Goal: Task Accomplishment & Management: Complete application form

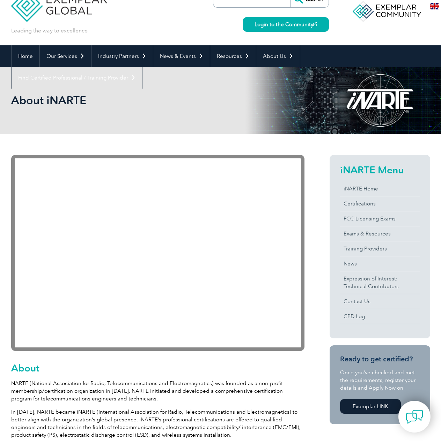
scroll to position [35, 0]
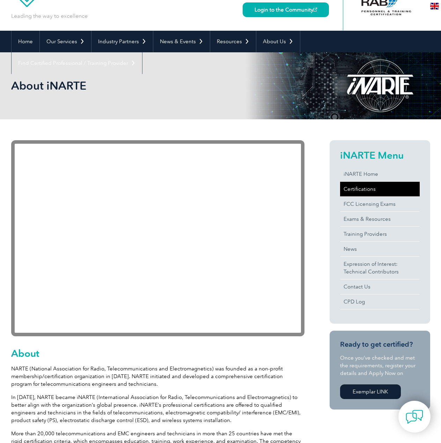
click at [366, 188] on link "Certifications" at bounding box center [380, 189] width 80 height 15
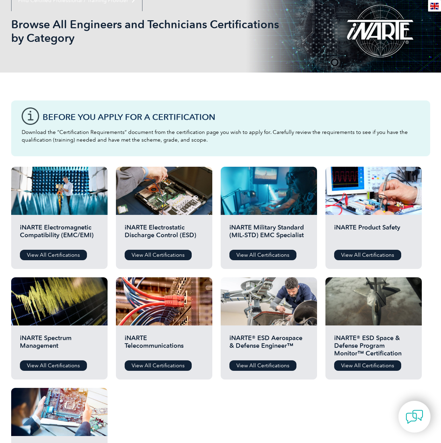
scroll to position [105, 0]
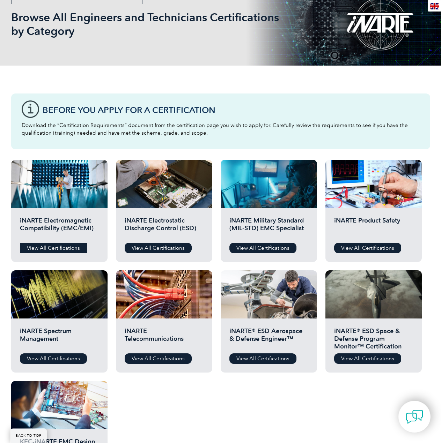
click at [51, 247] on link "View All Certifications" at bounding box center [53, 248] width 67 height 10
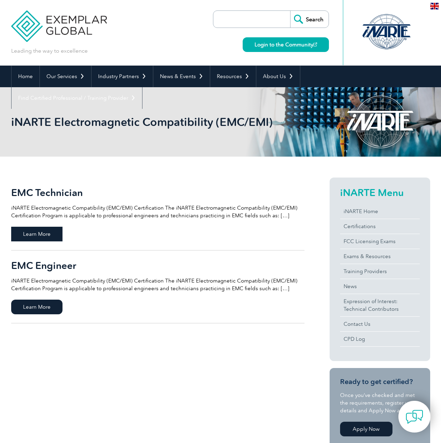
click at [50, 236] on span "Learn More" at bounding box center [36, 234] width 51 height 15
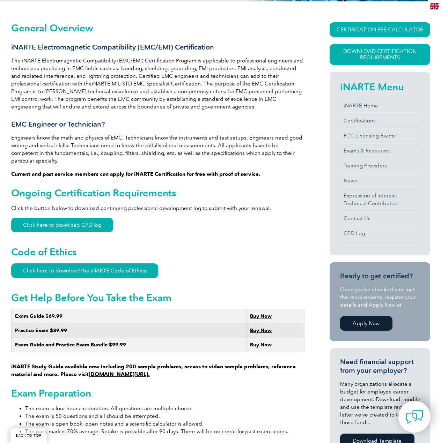
scroll to position [174, 0]
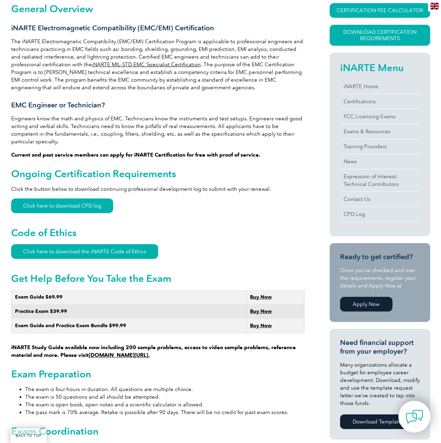
click at [375, 299] on link "Apply Now" at bounding box center [366, 304] width 52 height 15
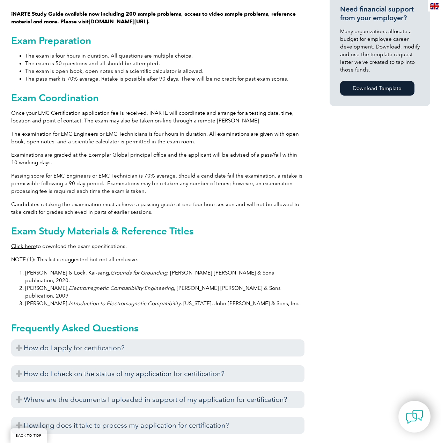
scroll to position [523, 0]
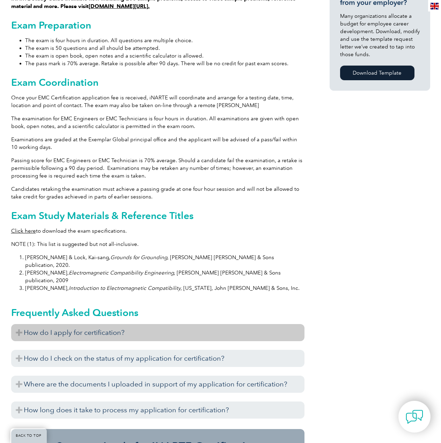
click at [95, 324] on h3 "How do I apply for certification?" at bounding box center [157, 332] width 293 height 17
